Goal: Task Accomplishment & Management: Complete application form

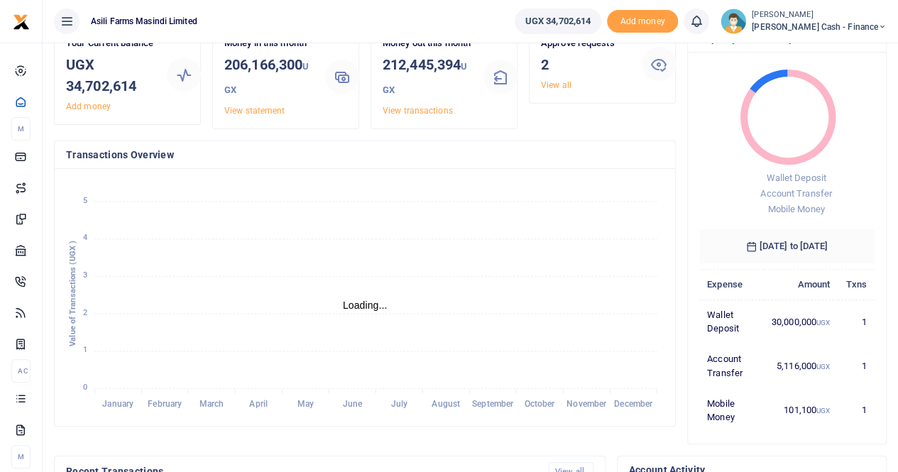
scroll to position [199, 165]
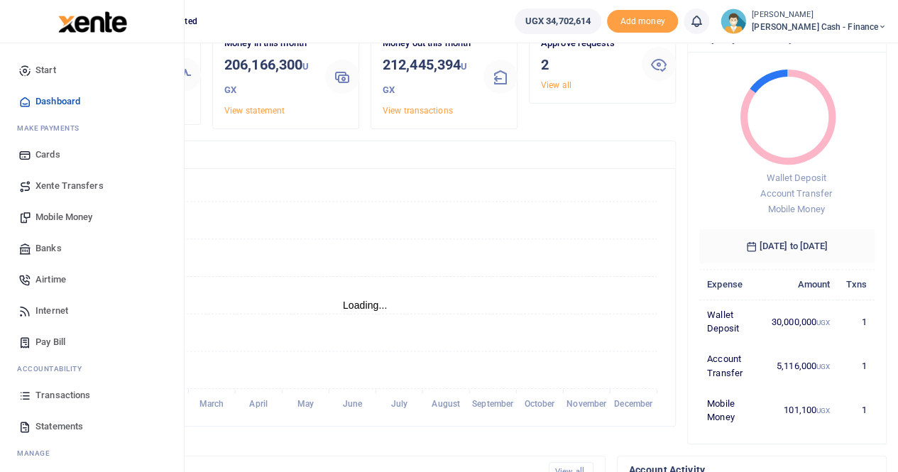
click at [62, 397] on span "Transactions" at bounding box center [62, 395] width 55 height 14
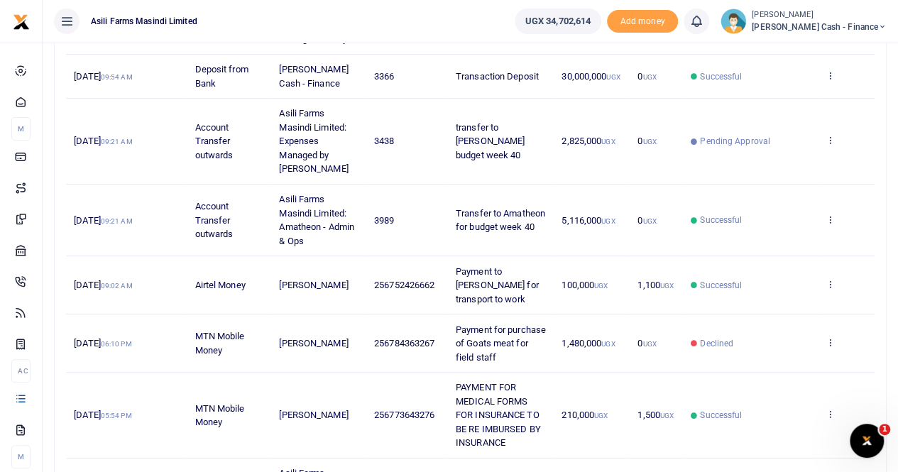
scroll to position [284, 0]
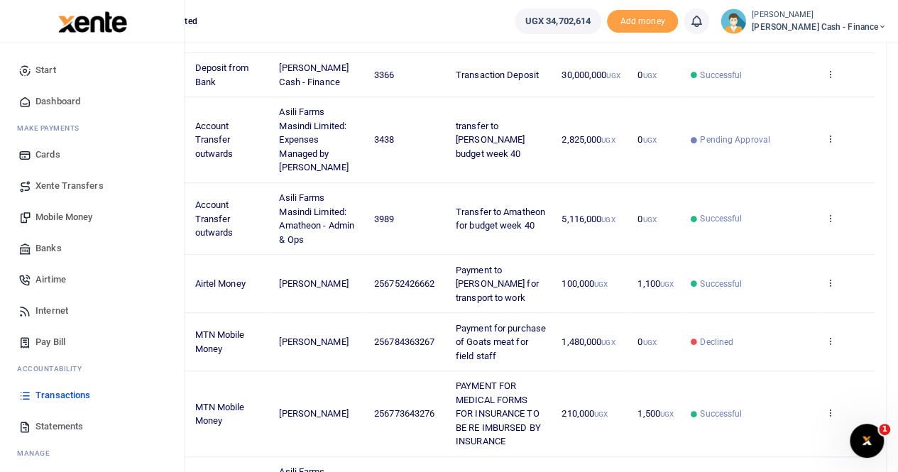
click at [75, 218] on span "Mobile Money" at bounding box center [63, 217] width 57 height 14
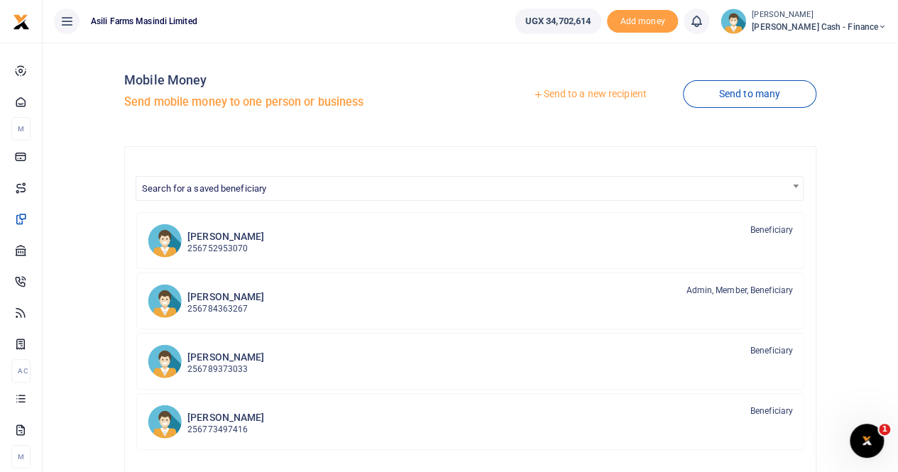
click at [571, 89] on link "Send to a new recipient" at bounding box center [589, 95] width 185 height 26
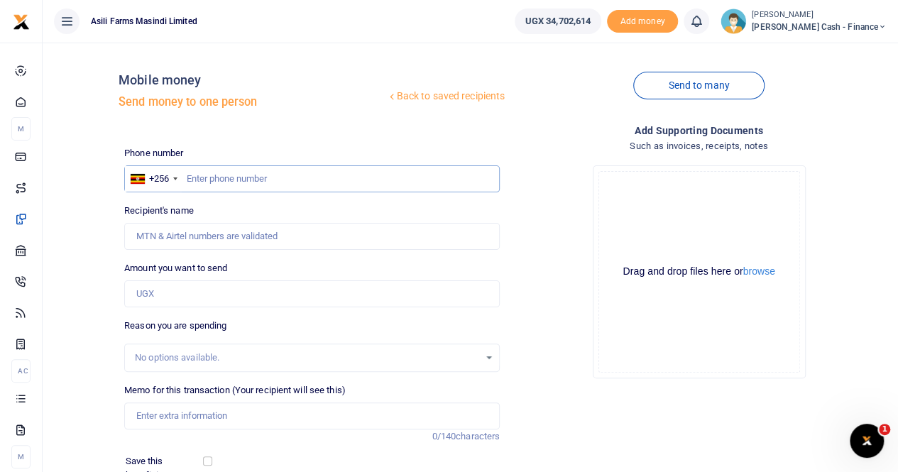
click at [211, 178] on input "text" at bounding box center [311, 178] width 375 height 27
paste input "777 421116"
click at [203, 180] on input "777 421116" at bounding box center [311, 178] width 375 height 27
type input "777421116"
type input "Oscar Okello"
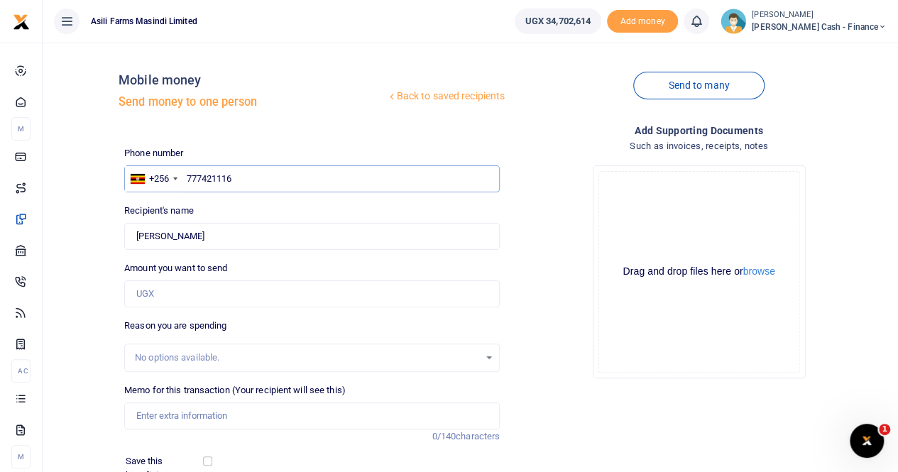
scroll to position [71, 0]
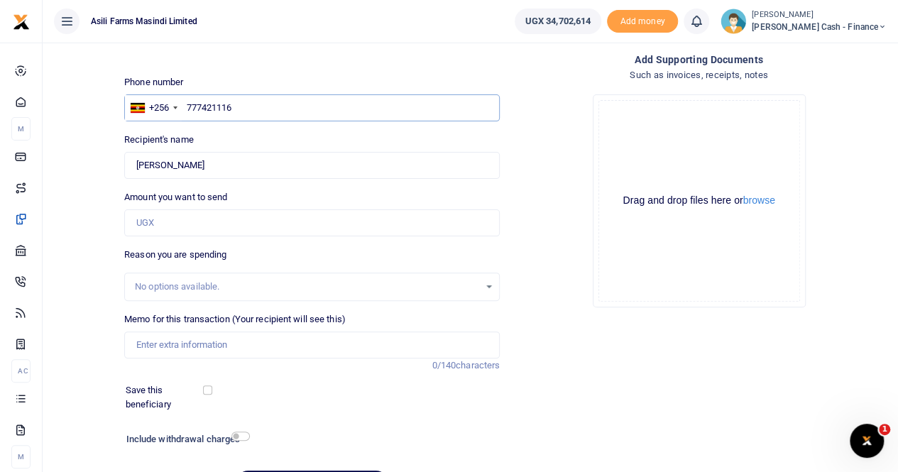
click at [270, 112] on input "777421116" at bounding box center [311, 107] width 375 height 27
type input "7"
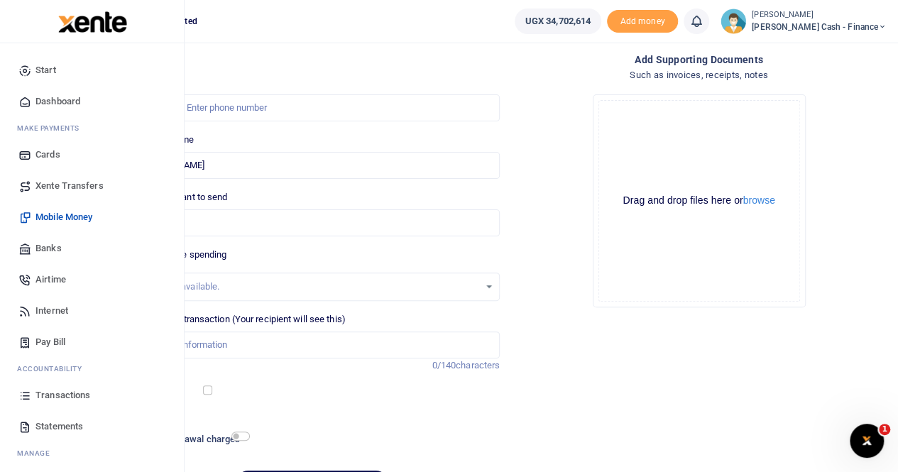
click at [43, 397] on span "Transactions" at bounding box center [62, 395] width 55 height 14
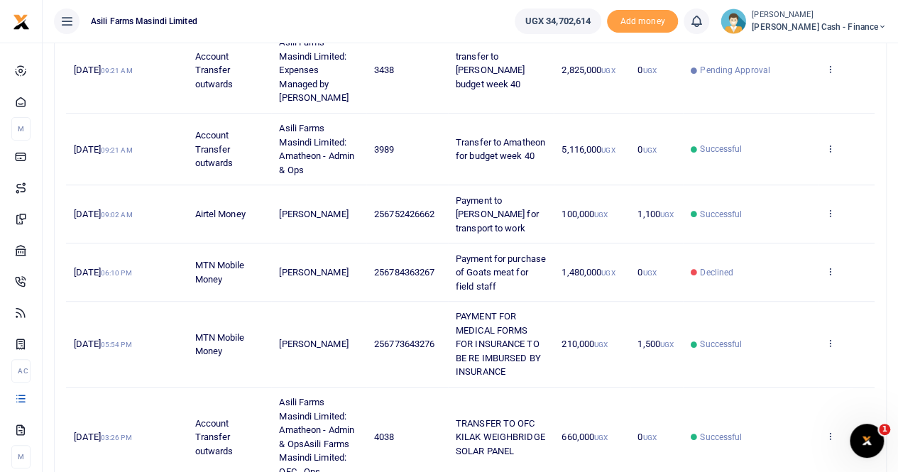
scroll to position [355, 0]
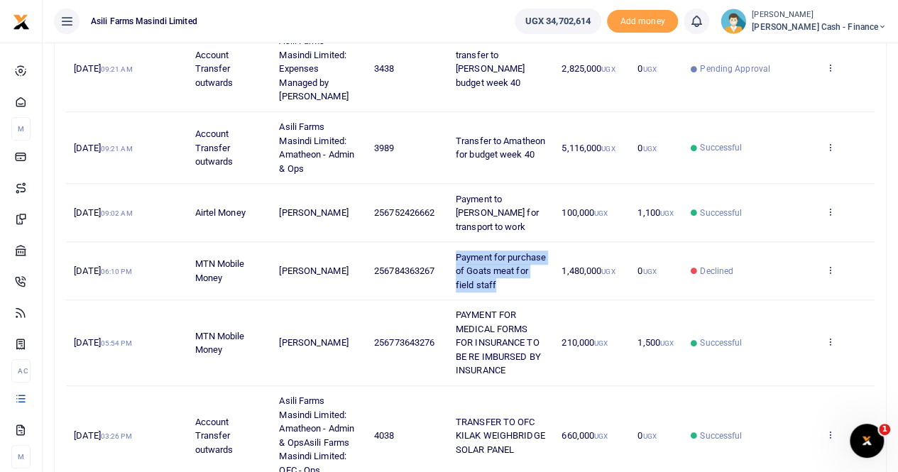
drag, startPoint x: 460, startPoint y: 256, endPoint x: 537, endPoint y: 288, distance: 83.7
click at [537, 288] on td "Payment for purchase of Goats meat for field staff" at bounding box center [501, 271] width 106 height 58
copy span "Payment for purchase of Goats meat for field staff"
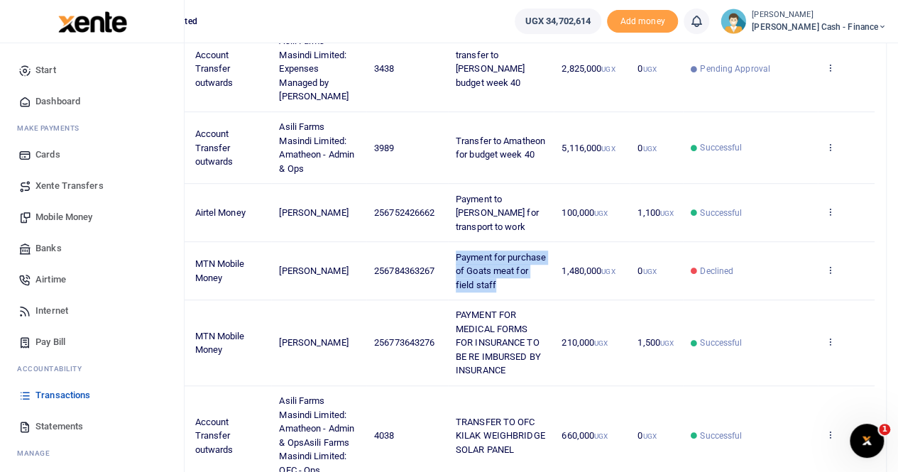
click at [57, 219] on span "Mobile Money" at bounding box center [63, 217] width 57 height 14
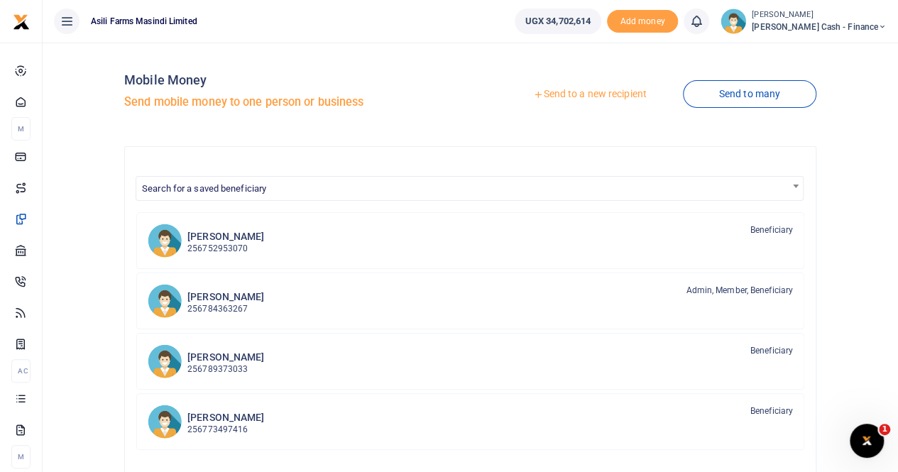
click at [568, 95] on link "Send to a new recipient" at bounding box center [589, 95] width 185 height 26
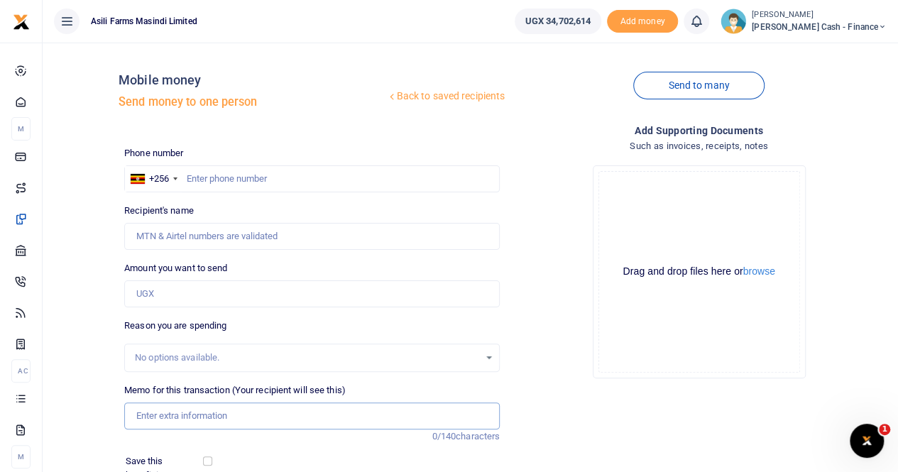
click at [165, 412] on input "Memo for this transaction (Your recipient will see this)" at bounding box center [311, 415] width 375 height 27
paste input "Payment for purchase of Goats meat for field staff"
type input "Payment for purchase of Goats meat for field staff"
click at [145, 293] on input "Amount you want to send" at bounding box center [311, 293] width 375 height 27
click at [209, 299] on input "1,480,000" at bounding box center [311, 293] width 375 height 27
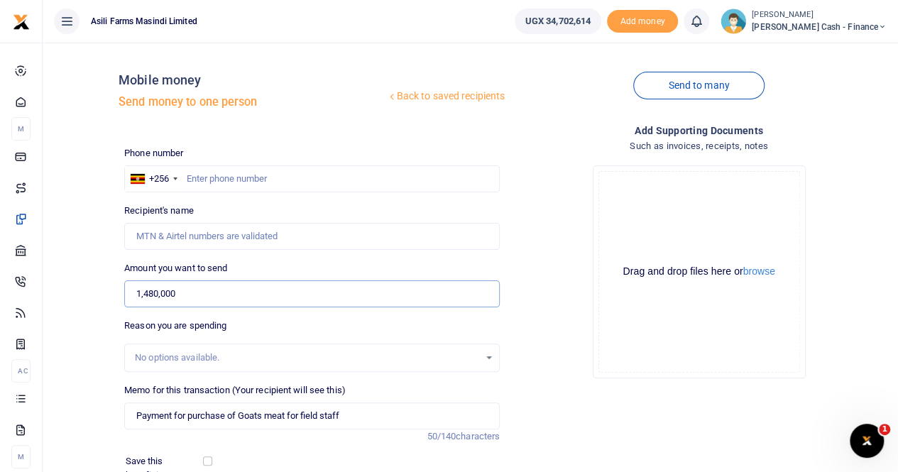
type input "1,480,000"
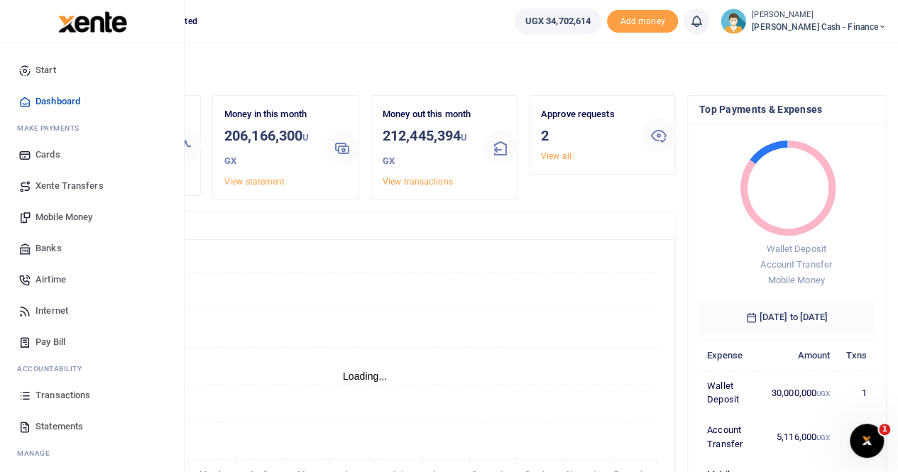
click at [54, 214] on span "Mobile Money" at bounding box center [63, 217] width 57 height 14
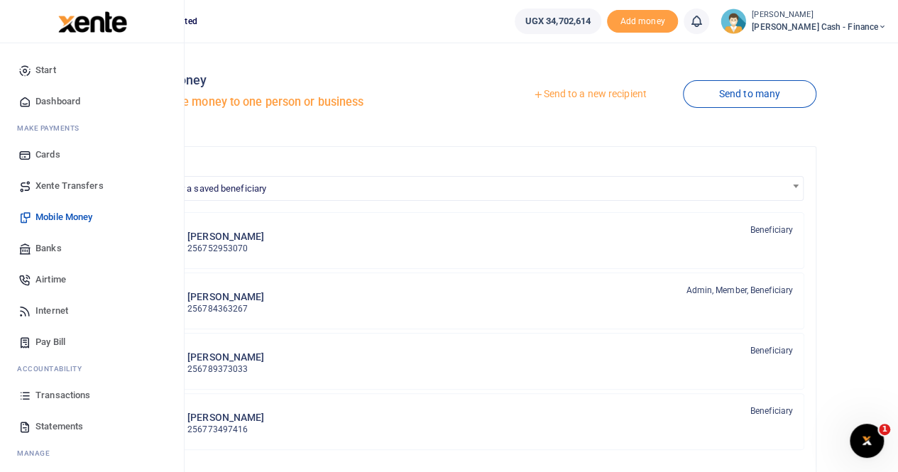
click at [53, 390] on span "Transactions" at bounding box center [62, 395] width 55 height 14
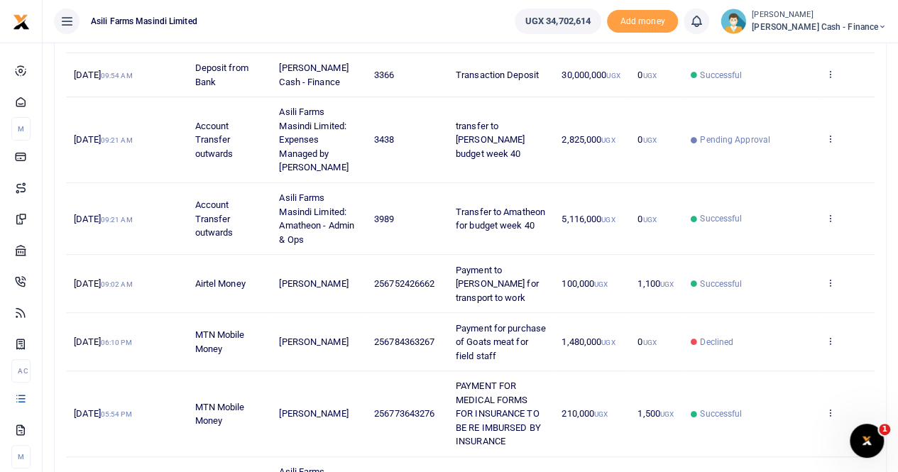
scroll to position [355, 0]
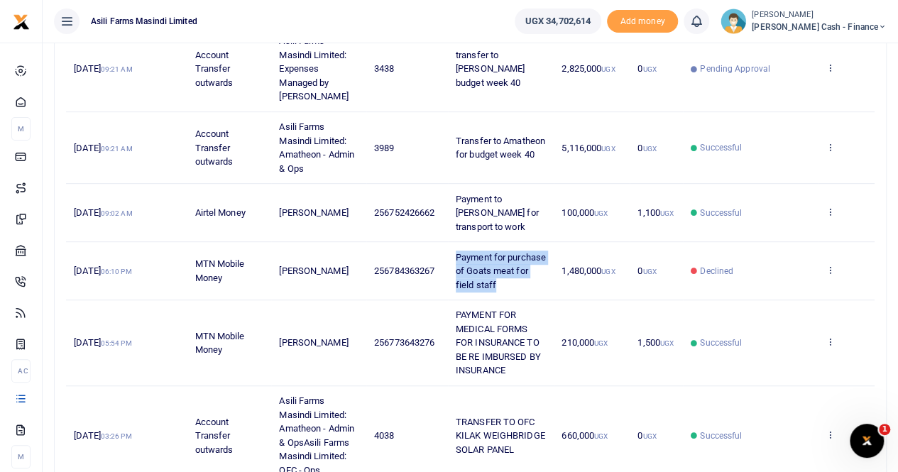
drag, startPoint x: 458, startPoint y: 252, endPoint x: 539, endPoint y: 287, distance: 88.3
click at [539, 287] on td "Payment for purchase of Goats meat for field staff" at bounding box center [501, 271] width 106 height 58
copy span "Payment for purchase of Goats meat for field staff"
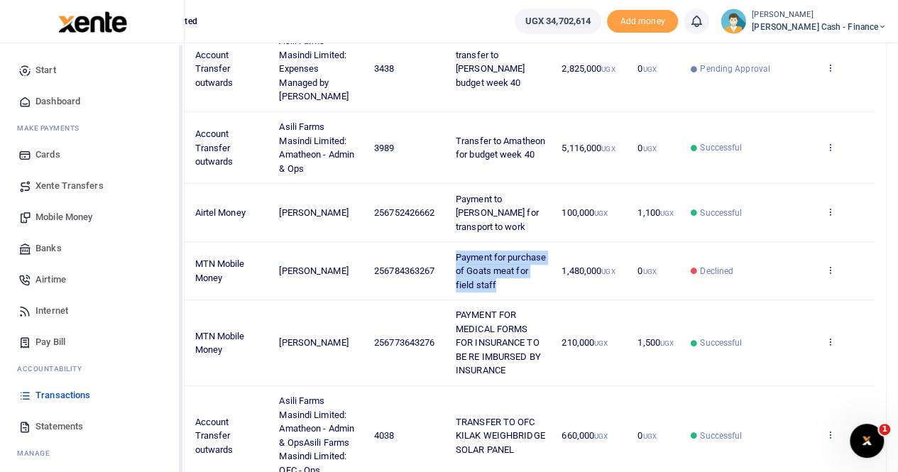
click at [67, 217] on span "Mobile Money" at bounding box center [63, 217] width 57 height 14
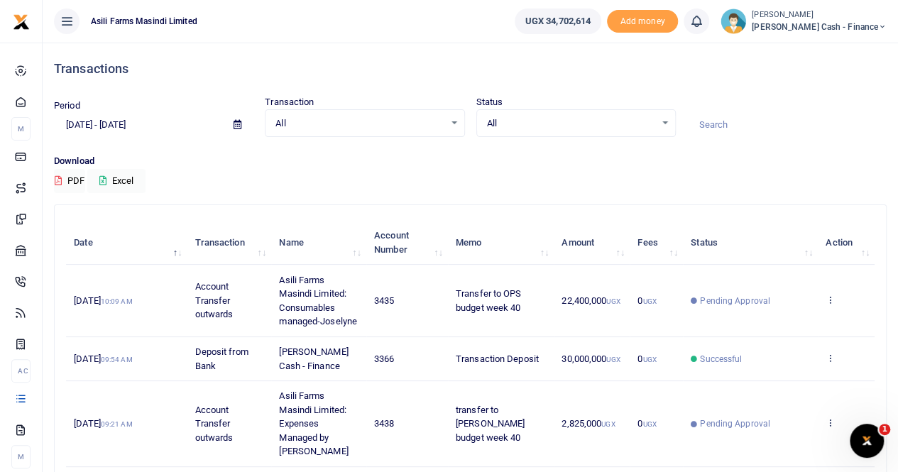
scroll to position [0, 0]
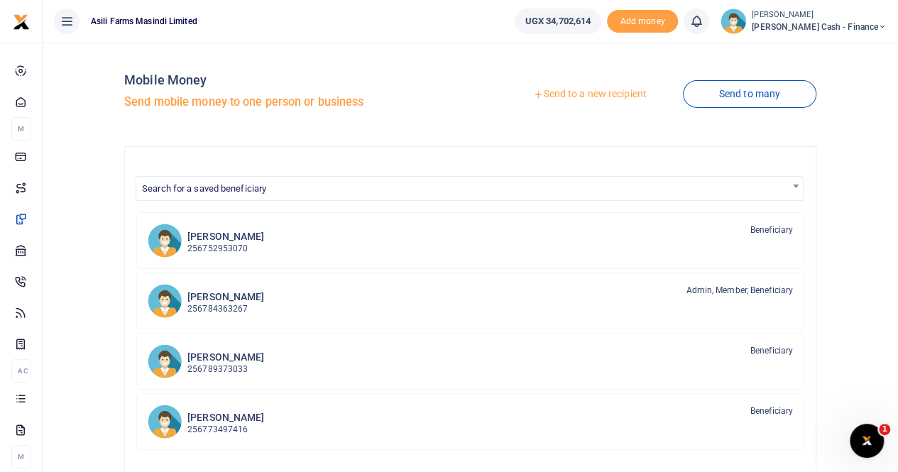
click at [581, 92] on link "Send to a new recipient" at bounding box center [589, 95] width 185 height 26
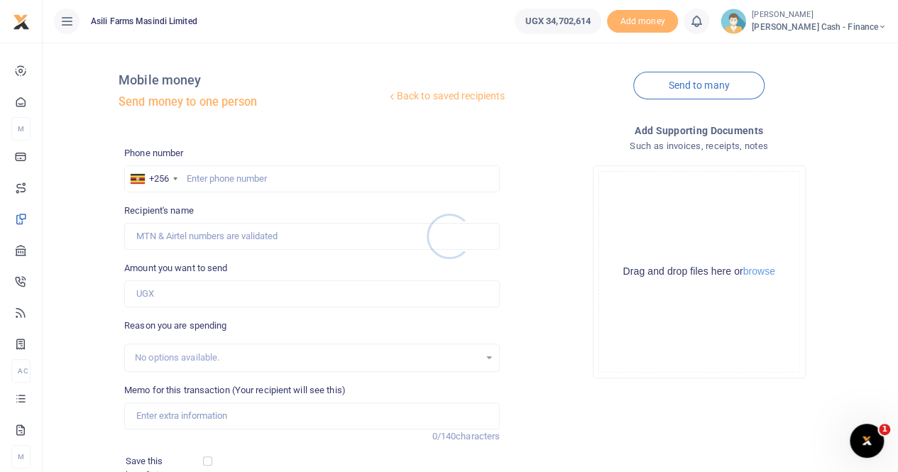
click at [208, 177] on div at bounding box center [449, 236] width 898 height 472
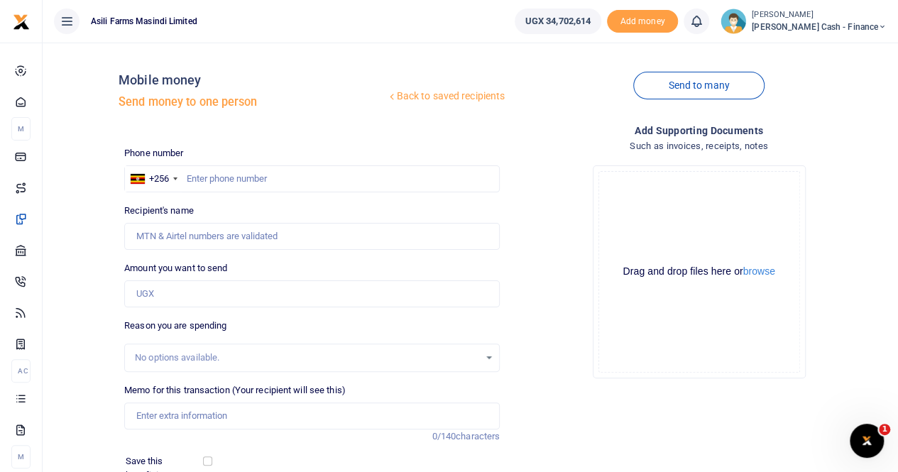
click at [177, 356] on div "No options available." at bounding box center [307, 358] width 344 height 14
click at [166, 411] on input "Memo for this transaction (Your recipient will see this)" at bounding box center [311, 415] width 375 height 27
paste input "Payment for purchase of Goats meat for field staff"
type input "Payment for purchase of Goats meat for field staff"
click at [180, 287] on input "Amount you want to send" at bounding box center [311, 293] width 375 height 27
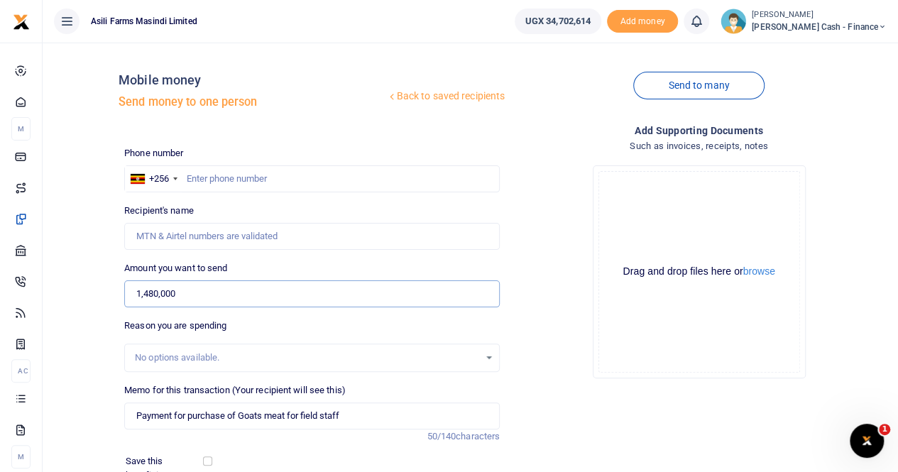
type input "1,480,000"
click at [197, 178] on input "text" at bounding box center [311, 178] width 375 height 27
paste input "777 421116"
click at [207, 175] on input "777 421116" at bounding box center [311, 178] width 375 height 27
click at [203, 180] on input "777 421116" at bounding box center [311, 178] width 375 height 27
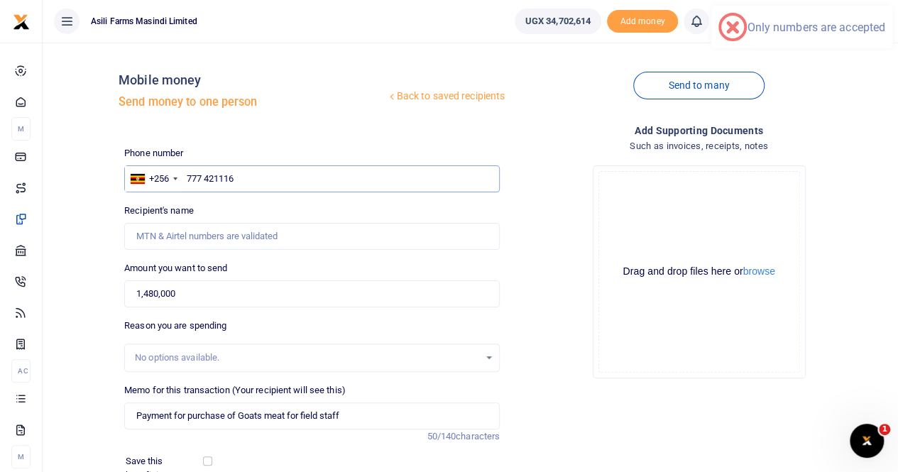
click at [204, 177] on input "777 421116" at bounding box center [311, 178] width 375 height 27
type input "777421116"
type input "Oscar Okello"
type input "777421116"
click at [212, 238] on input "Found" at bounding box center [311, 236] width 375 height 27
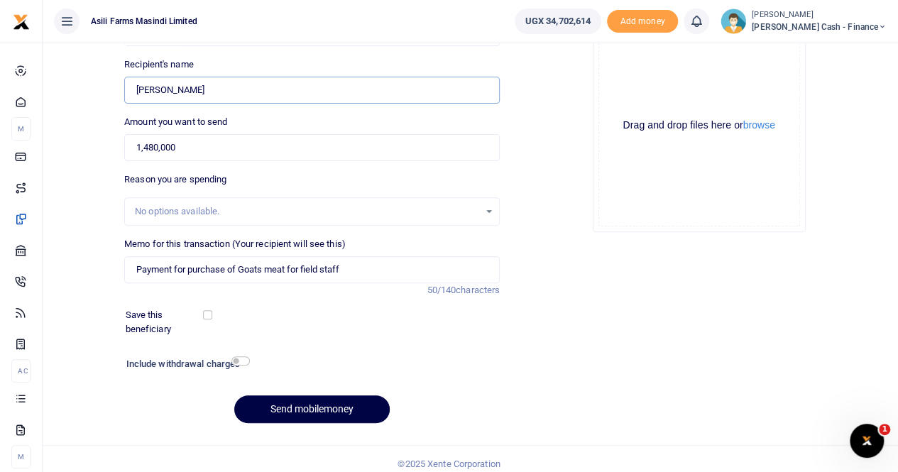
scroll to position [155, 0]
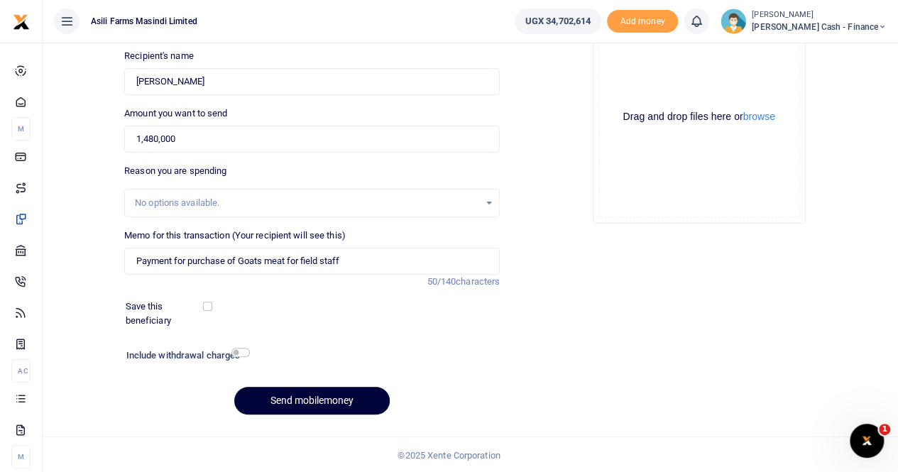
click at [287, 392] on button "Send mobilemoney" at bounding box center [311, 401] width 155 height 28
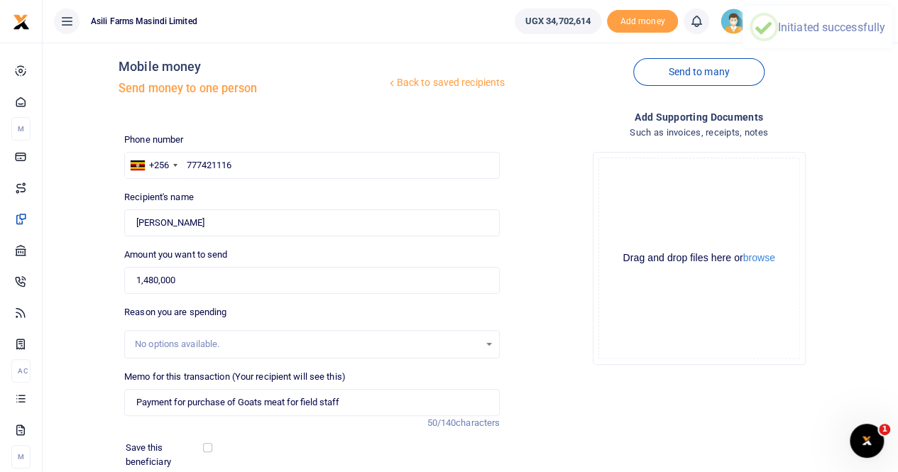
scroll to position [13, 0]
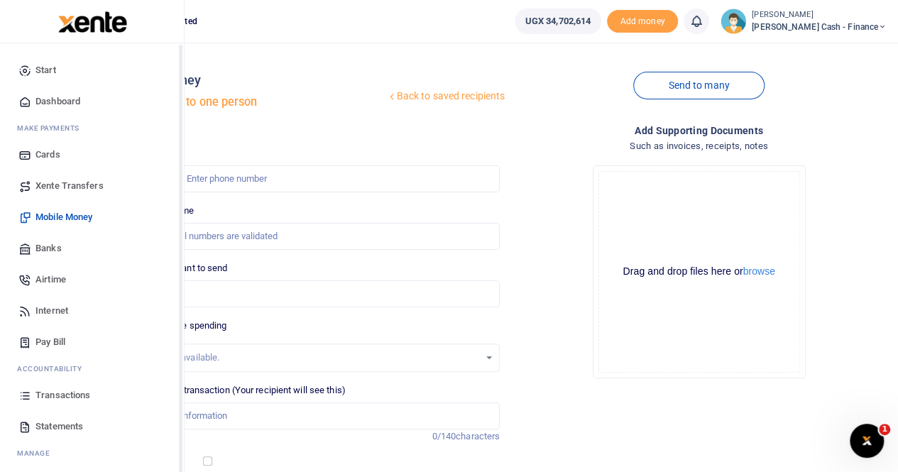
click at [43, 390] on span "Transactions" at bounding box center [62, 395] width 55 height 14
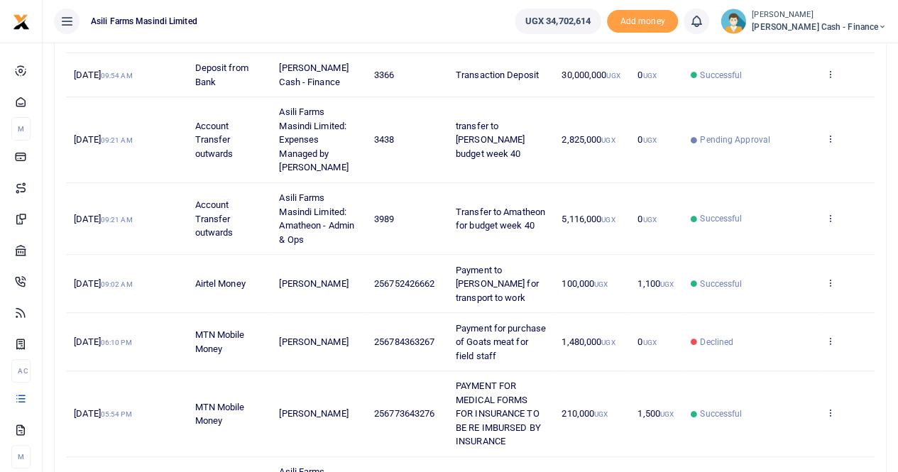
scroll to position [426, 0]
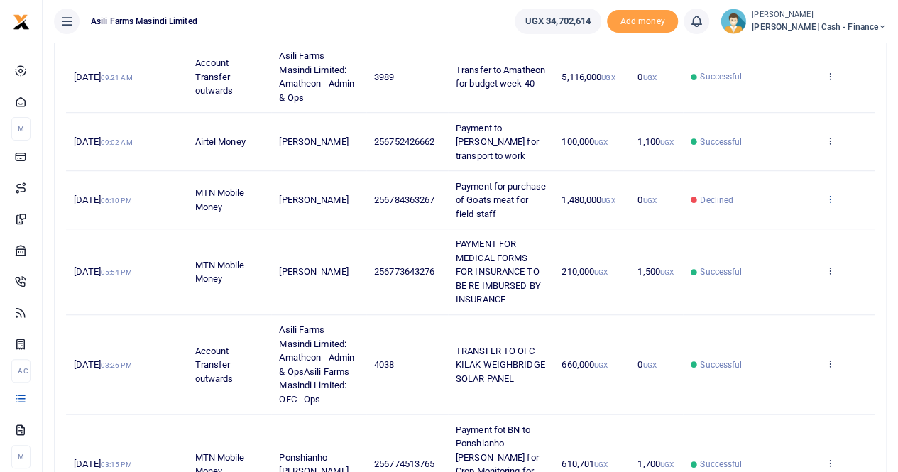
click at [833, 197] on icon at bounding box center [829, 199] width 9 height 10
click at [784, 216] on link "View details" at bounding box center [779, 222] width 112 height 20
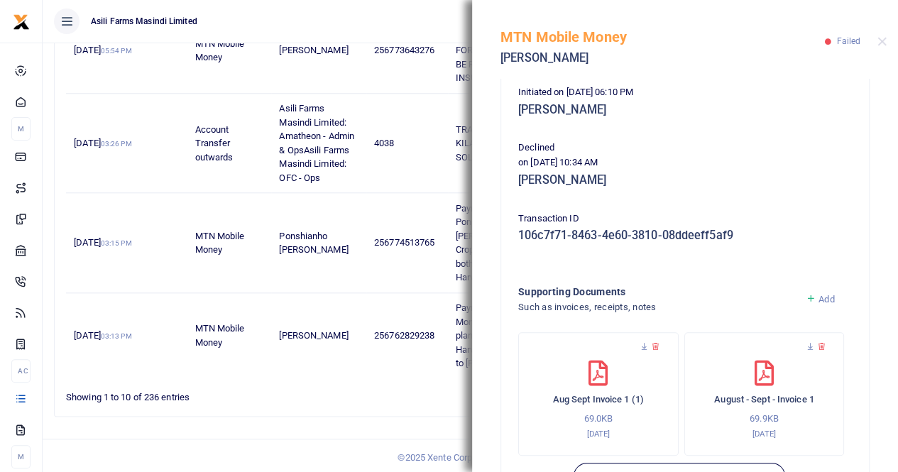
scroll to position [231, 0]
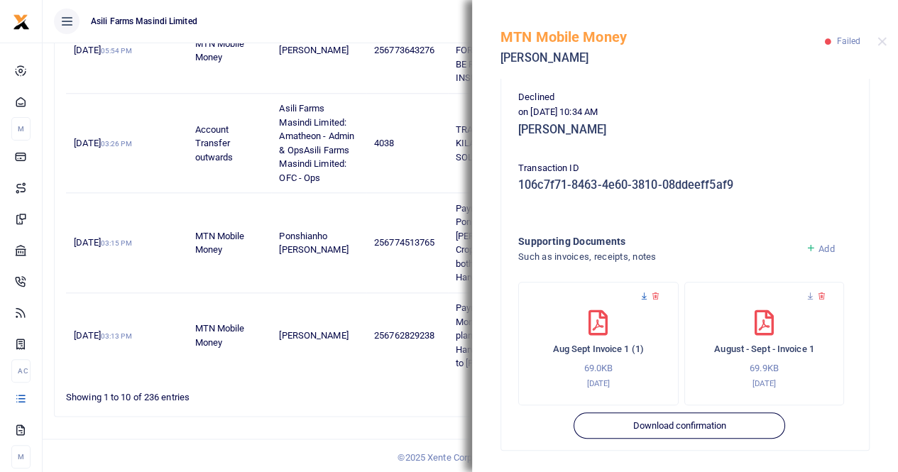
click at [643, 292] on icon at bounding box center [643, 296] width 9 height 9
click at [806, 293] on icon at bounding box center [810, 296] width 9 height 9
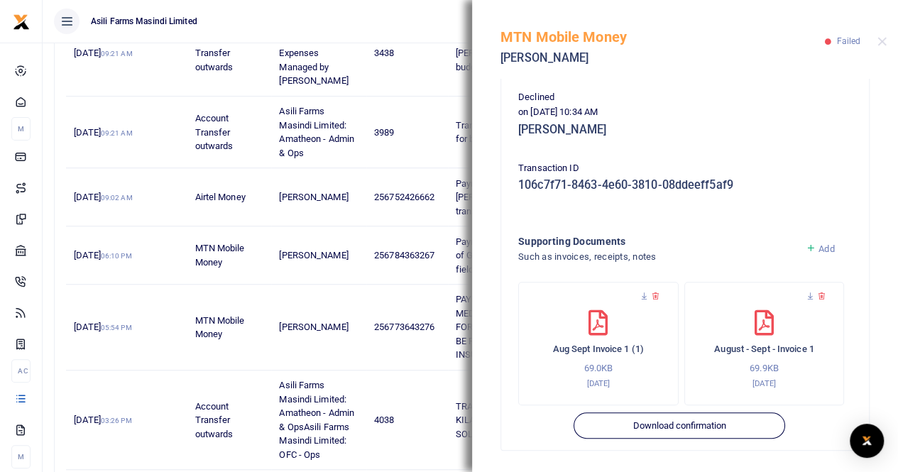
scroll to position [363, 0]
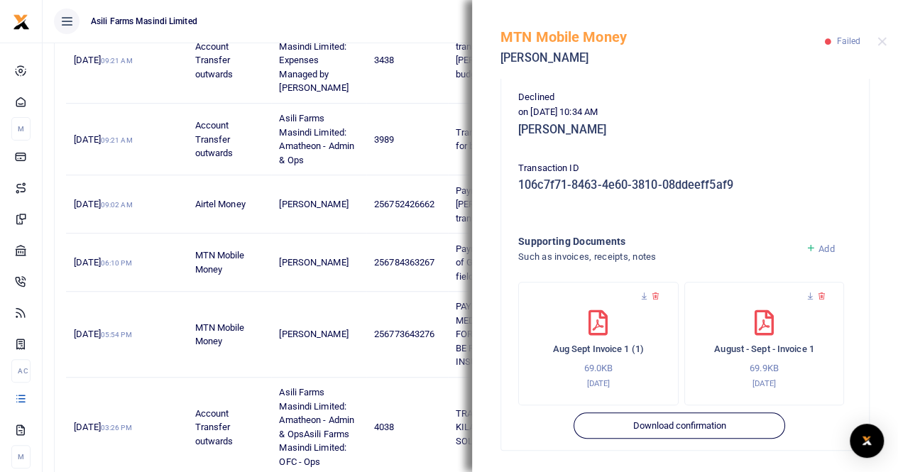
click at [874, 40] on div "MTN Mobile Money [PERSON_NAME] Failed" at bounding box center [685, 39] width 426 height 79
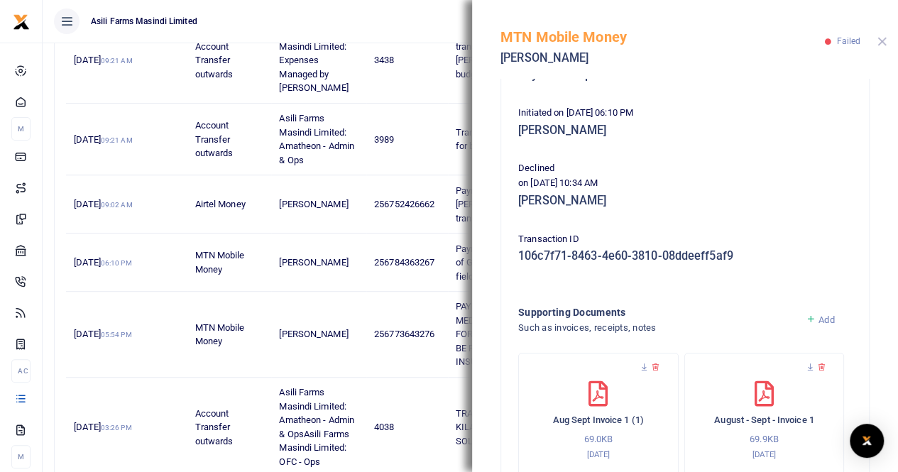
click at [879, 39] on button "Close" at bounding box center [881, 41] width 9 height 9
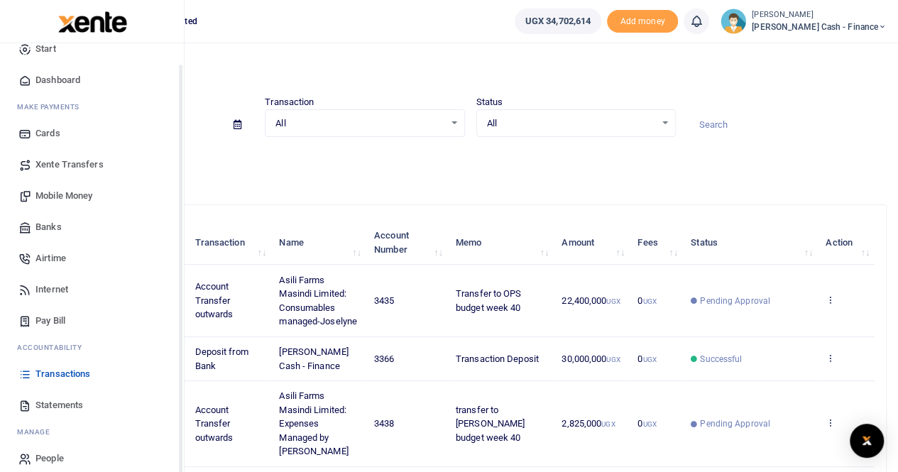
scroll to position [34, 0]
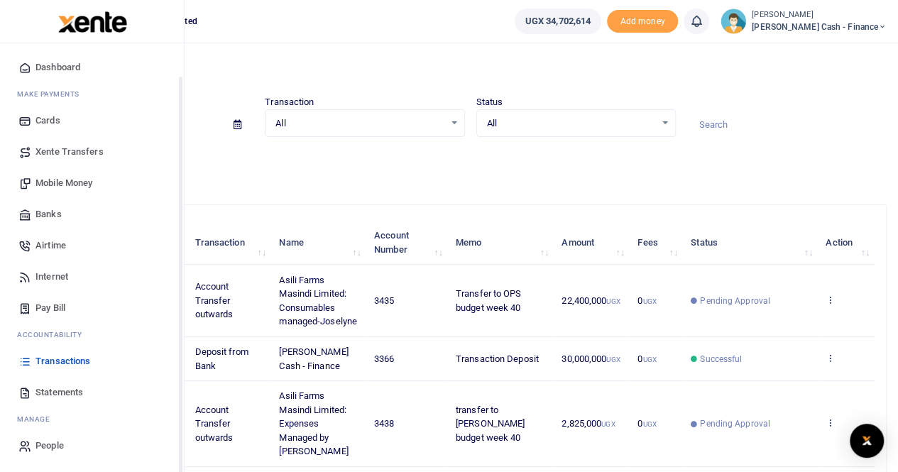
click at [62, 358] on span "Transactions" at bounding box center [62, 361] width 55 height 14
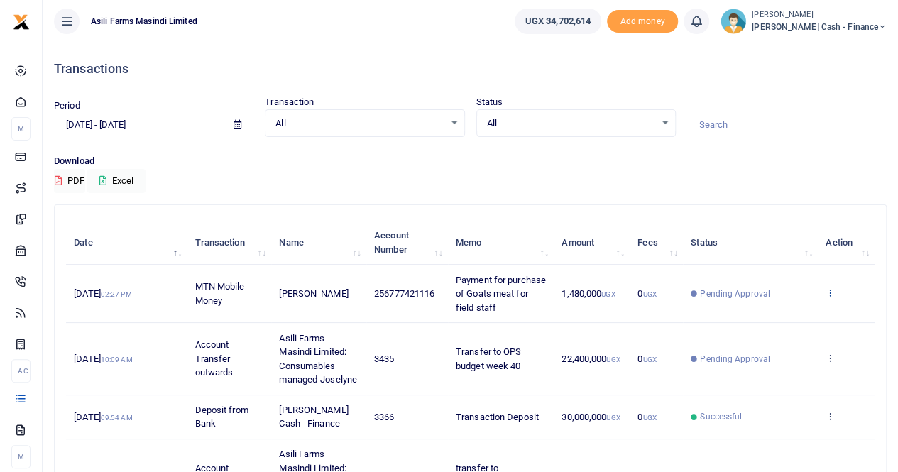
click at [833, 292] on icon at bounding box center [829, 292] width 9 height 10
click at [779, 312] on link "View details" at bounding box center [779, 317] width 112 height 20
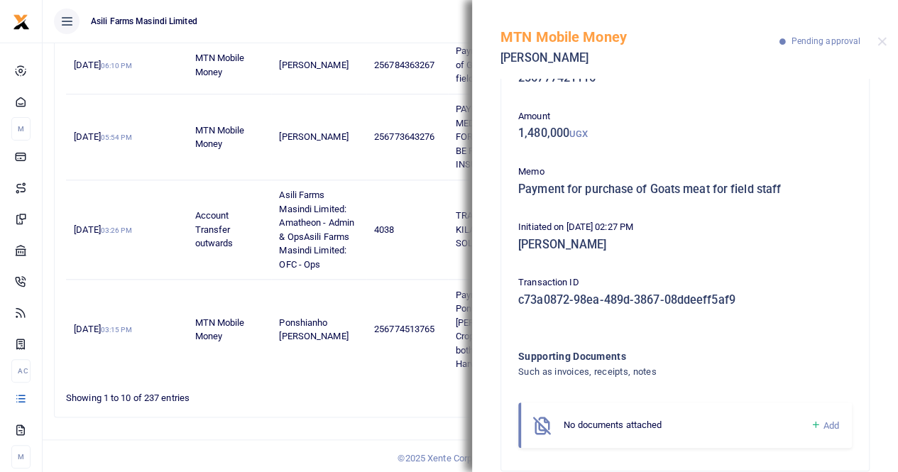
scroll to position [67, 0]
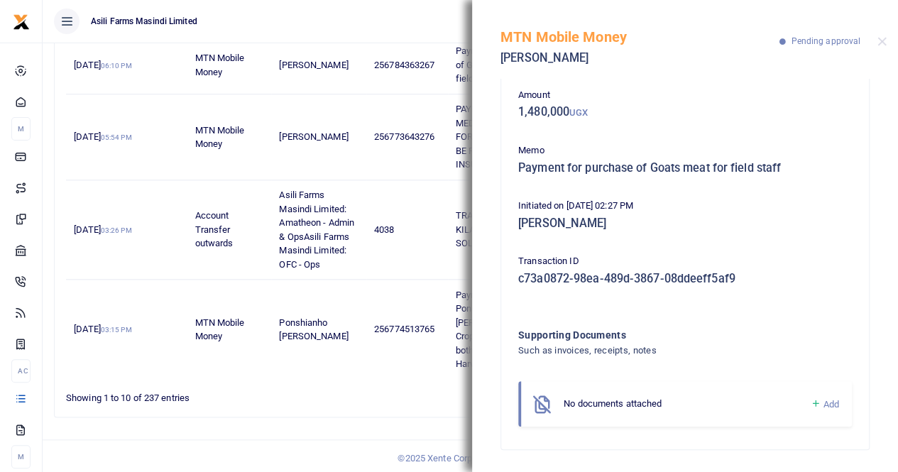
click at [823, 404] on span "Add" at bounding box center [831, 404] width 16 height 11
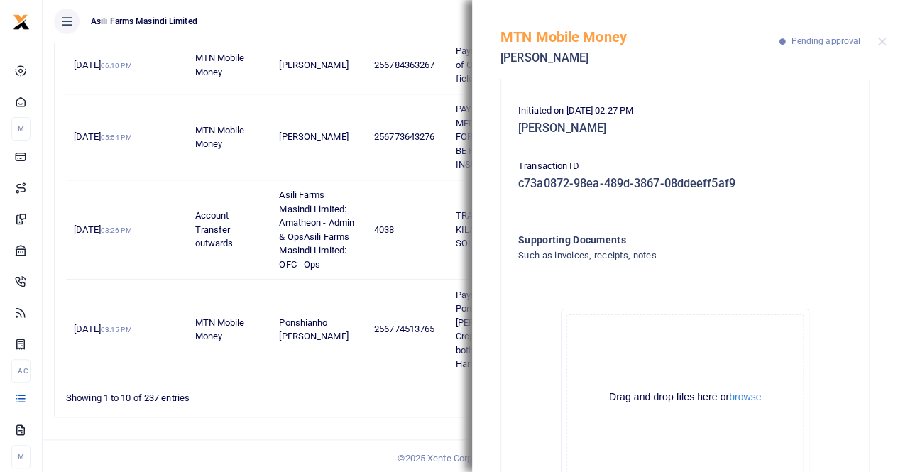
scroll to position [227, 0]
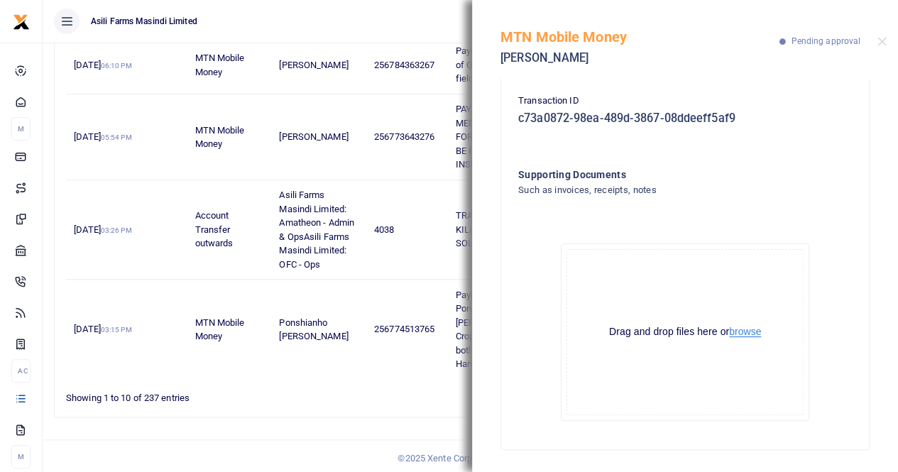
click at [740, 331] on button "browse" at bounding box center [745, 331] width 32 height 11
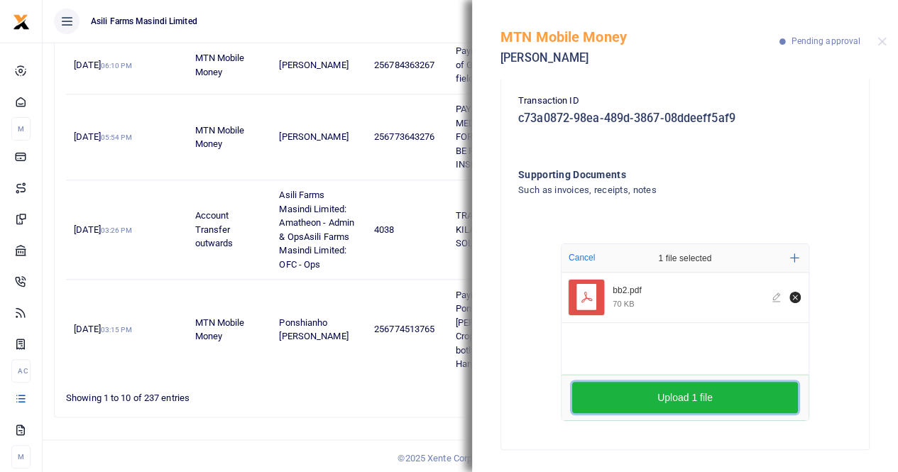
click at [704, 397] on button "Upload 1 file" at bounding box center [685, 397] width 226 height 31
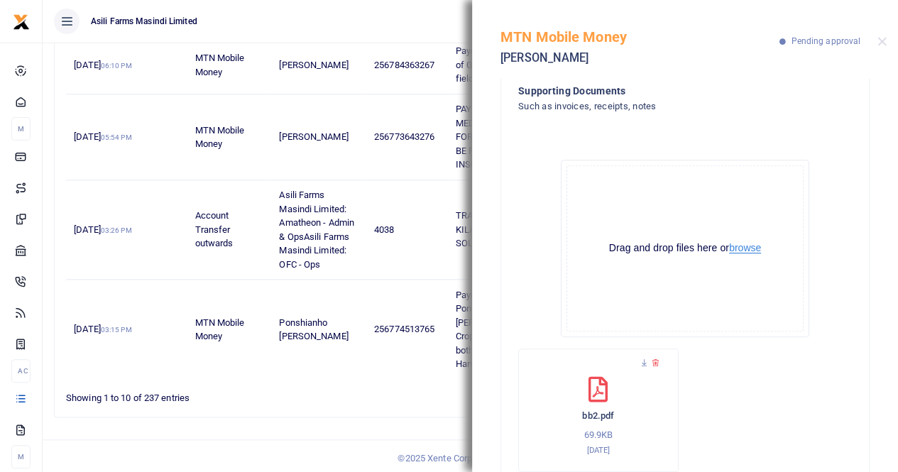
scroll to position [361, 0]
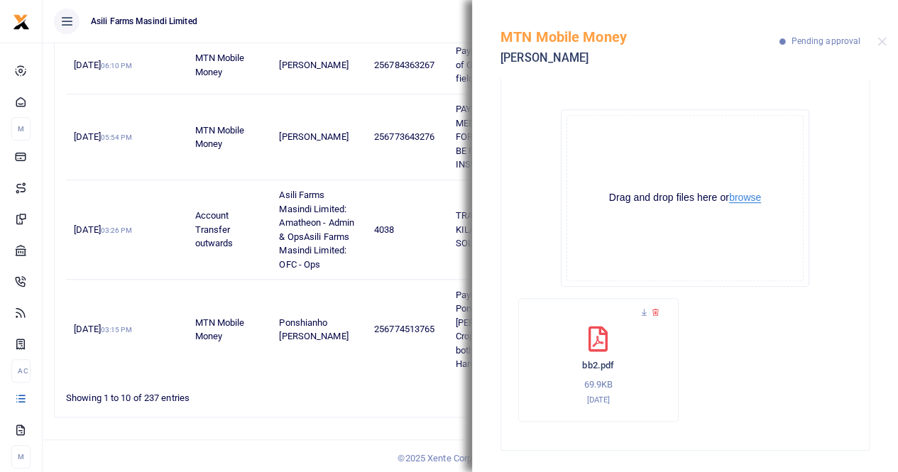
click at [732, 195] on button "browse" at bounding box center [745, 197] width 32 height 11
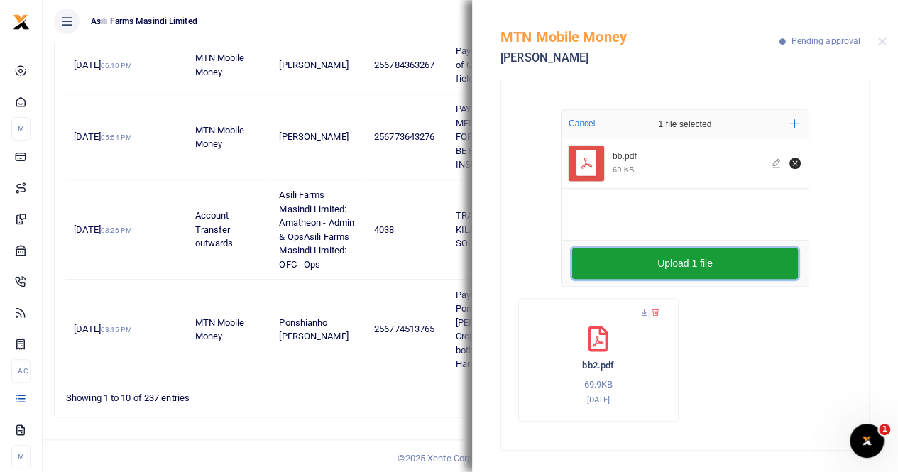
click at [685, 258] on button "Upload 1 file" at bounding box center [685, 263] width 226 height 31
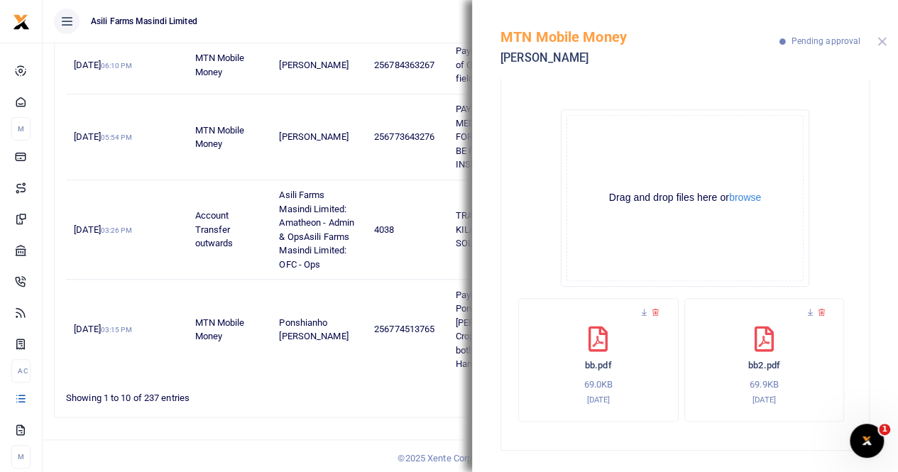
click at [880, 38] on button "Close" at bounding box center [881, 41] width 9 height 9
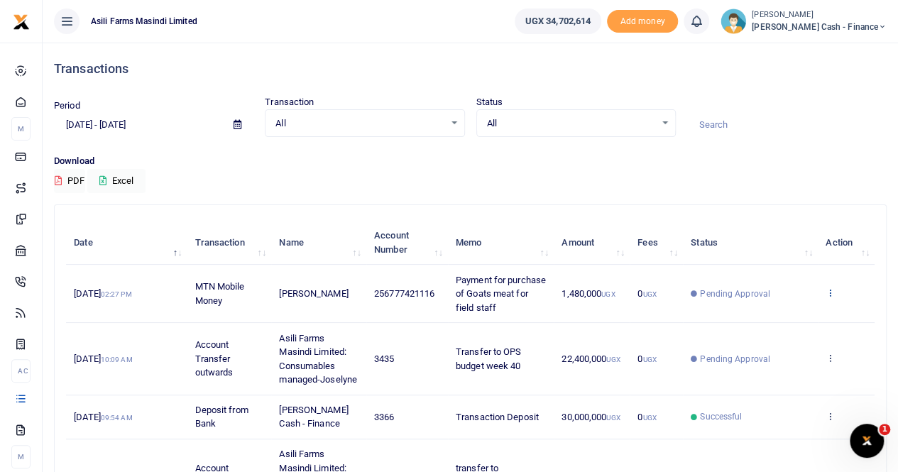
click at [830, 290] on icon at bounding box center [829, 292] width 9 height 10
click at [805, 316] on link "View details" at bounding box center [779, 317] width 112 height 20
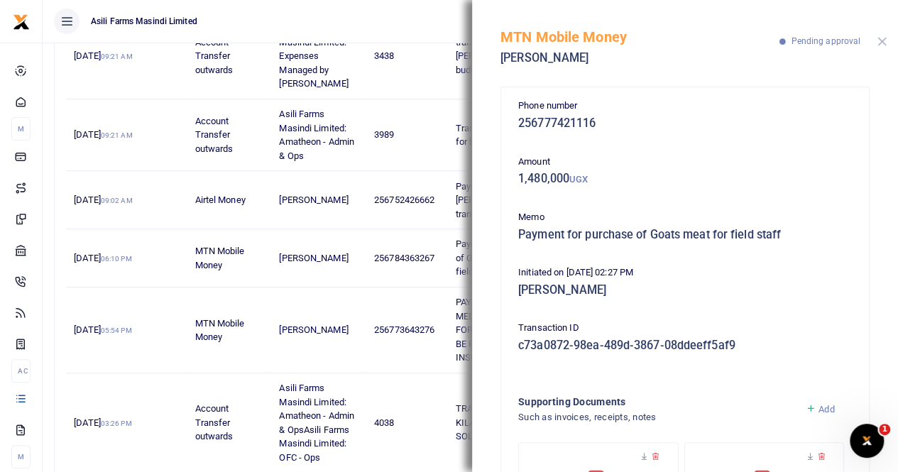
click at [879, 38] on button "Close" at bounding box center [881, 41] width 9 height 9
